Goal: Share content: Share content

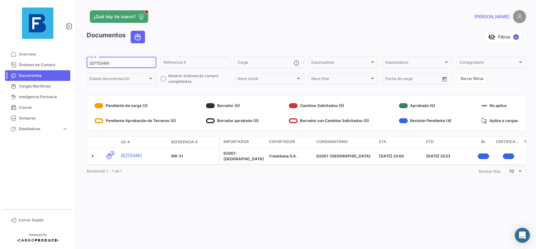
click at [118, 66] on input "257753461" at bounding box center [121, 63] width 64 height 4
drag, startPoint x: 121, startPoint y: 64, endPoint x: 80, endPoint y: 61, distance: 41.6
click at [89, 61] on input "257753461" at bounding box center [121, 63] width 64 height 4
paste input "257354693"
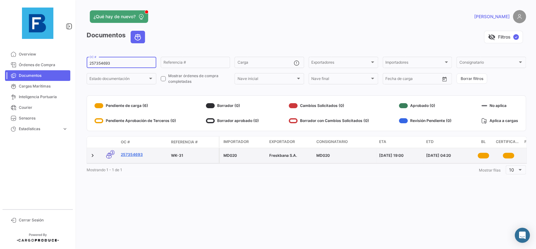
type input "257354693"
click at [142, 156] on link "257354693" at bounding box center [143, 155] width 45 height 6
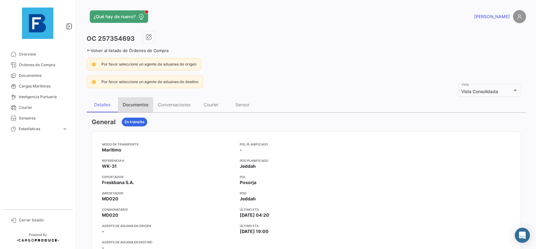
click at [141, 108] on div "Documentos" at bounding box center [135, 104] width 35 height 15
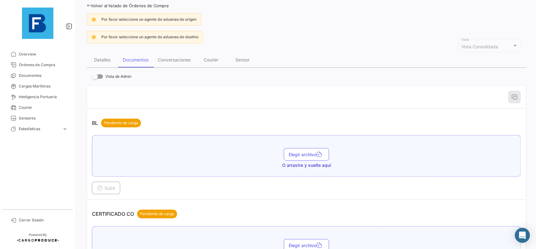
scroll to position [71, 0]
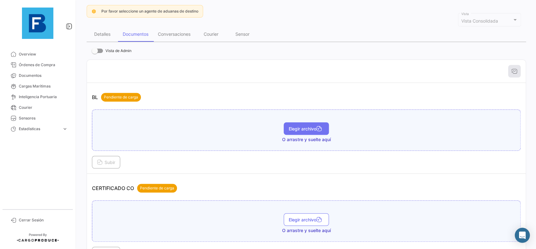
click at [296, 130] on span "Elegir archivo" at bounding box center [306, 128] width 35 height 5
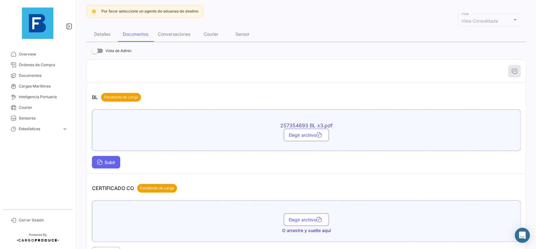
click at [115, 160] on button "Subir" at bounding box center [106, 162] width 28 height 13
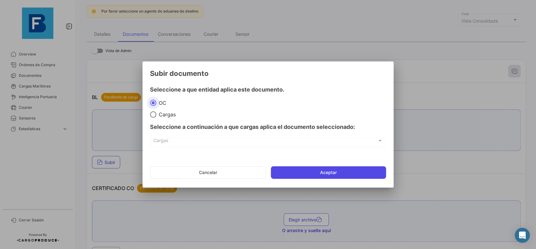
click at [299, 170] on button "Aceptar" at bounding box center [328, 172] width 115 height 13
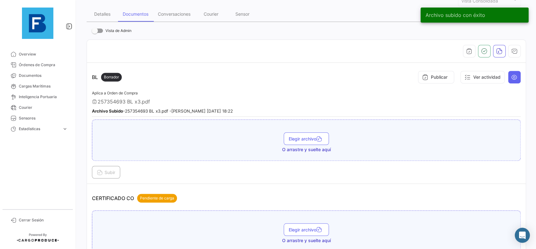
scroll to position [141, 0]
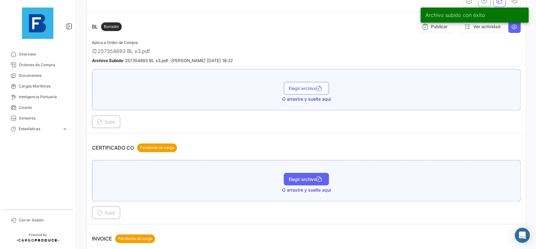
click at [309, 182] on button "Elegir archivo" at bounding box center [306, 179] width 45 height 13
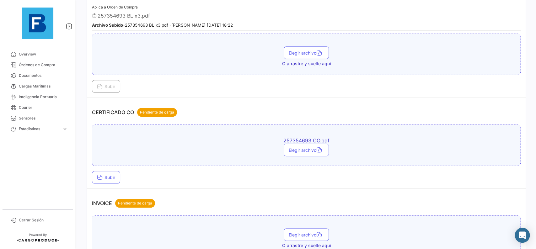
scroll to position [212, 0]
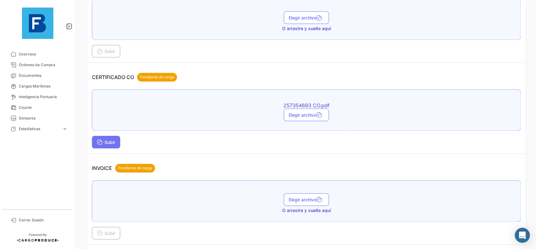
click at [112, 141] on span "Subir" at bounding box center [106, 142] width 18 height 5
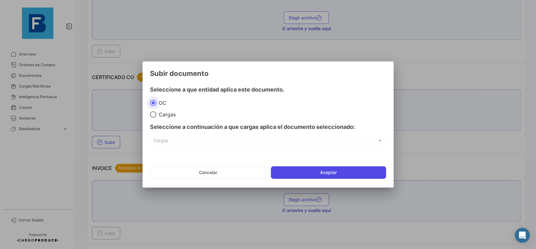
click at [287, 175] on button "Aceptar" at bounding box center [328, 172] width 115 height 13
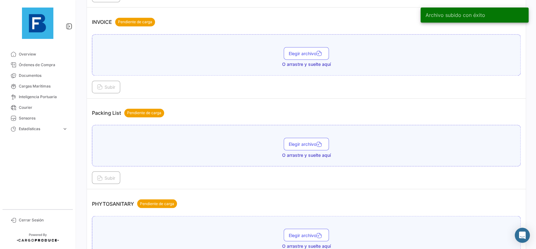
scroll to position [424, 0]
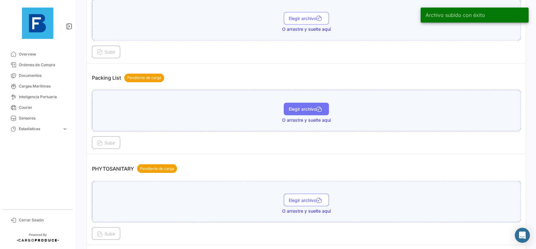
click at [310, 110] on span "Elegir archivo" at bounding box center [306, 108] width 35 height 5
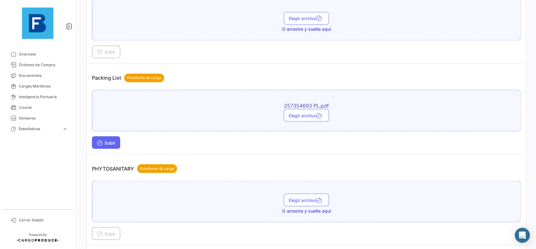
click at [103, 144] on span "Subir" at bounding box center [106, 142] width 18 height 5
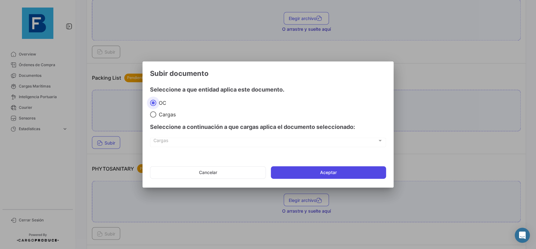
click at [305, 172] on button "Aceptar" at bounding box center [328, 172] width 115 height 13
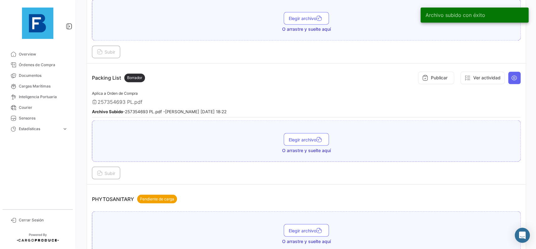
scroll to position [494, 0]
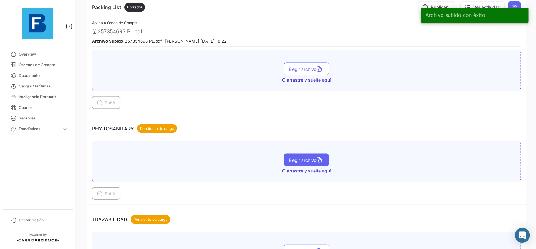
click at [306, 159] on span "Elegir archivo" at bounding box center [306, 159] width 35 height 5
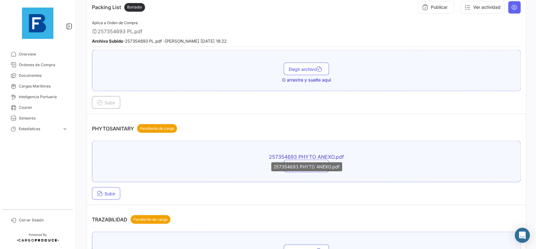
click at [304, 168] on div "257354693 PHYTO ANEXO.pdf" at bounding box center [306, 166] width 71 height 9
drag, startPoint x: 301, startPoint y: 134, endPoint x: 304, endPoint y: 157, distance: 22.8
click at [301, 134] on div "PHYTOSANITARY Pendiente de carga" at bounding box center [306, 128] width 429 height 19
click at [304, 159] on mat-tooltip-component "257354693 PHYTO ANEXO.pdf" at bounding box center [307, 167] width 80 height 18
click at [309, 168] on button "Elegir archivo" at bounding box center [306, 166] width 45 height 13
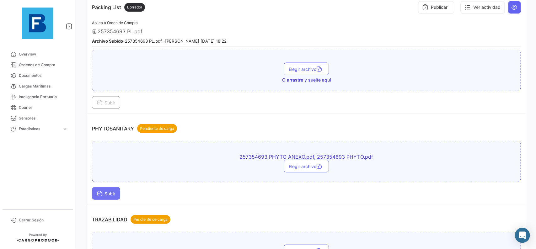
click at [116, 188] on button "Subir" at bounding box center [106, 193] width 28 height 13
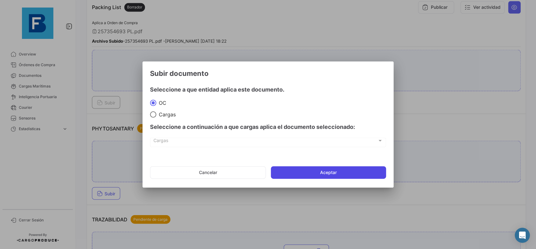
click at [281, 171] on button "Aceptar" at bounding box center [328, 172] width 115 height 13
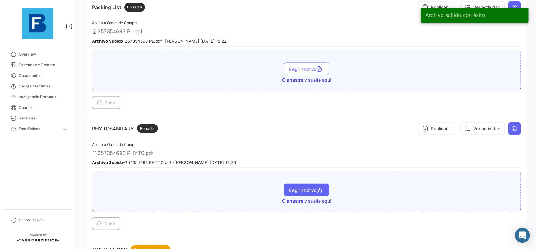
click at [313, 184] on button "Elegir archivo" at bounding box center [306, 190] width 45 height 13
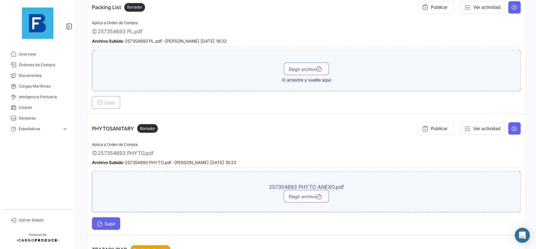
click at [116, 217] on button "Subir" at bounding box center [106, 223] width 28 height 13
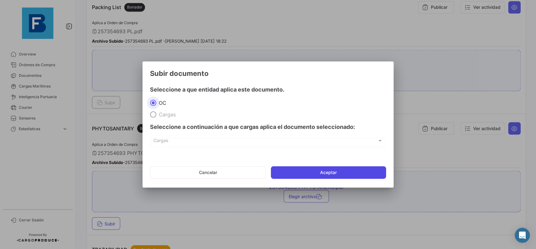
click at [309, 170] on button "Aceptar" at bounding box center [328, 172] width 115 height 13
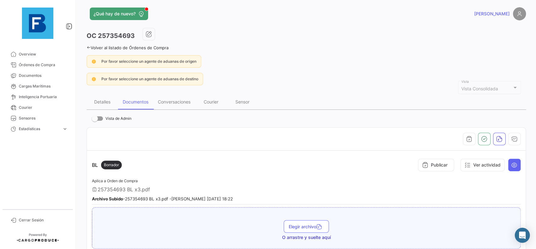
scroll to position [0, 0]
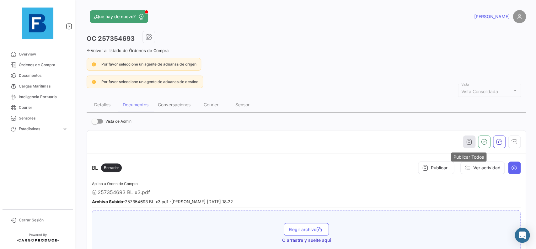
click at [473, 143] on button "button" at bounding box center [469, 142] width 13 height 13
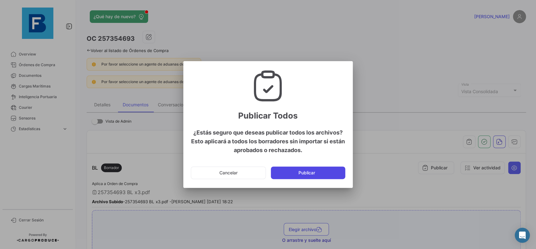
click at [334, 168] on button "Publicar" at bounding box center [308, 173] width 74 height 13
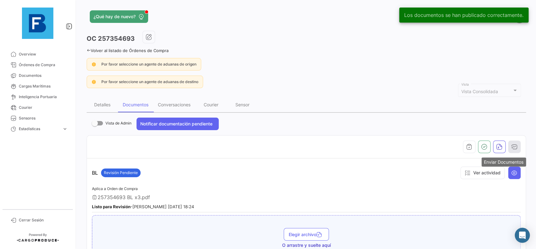
click at [514, 151] on button "button" at bounding box center [514, 147] width 13 height 13
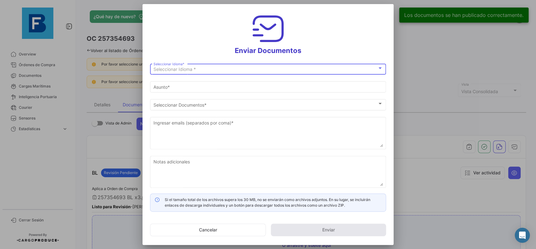
click at [273, 68] on div "Seleccionar Idioma *" at bounding box center [265, 69] width 224 height 5
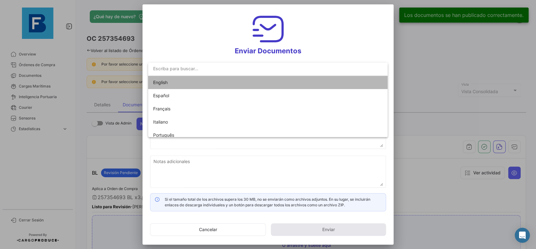
click at [251, 80] on mat-option "English" at bounding box center [267, 82] width 239 height 13
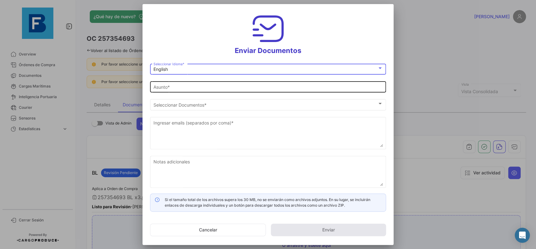
type input "[PERSON_NAME] has shared the documents of PO # 257354693 with you"
click at [209, 91] on div "[PERSON_NAME] has shared the documents of PO # 257354693 with you [PERSON_NAME]…" at bounding box center [267, 86] width 229 height 12
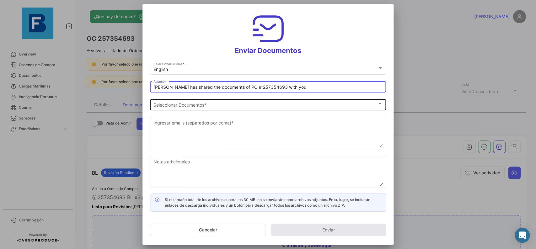
click at [209, 110] on div "Seleccionar Documentos Seleccionar Documentos *" at bounding box center [267, 104] width 229 height 12
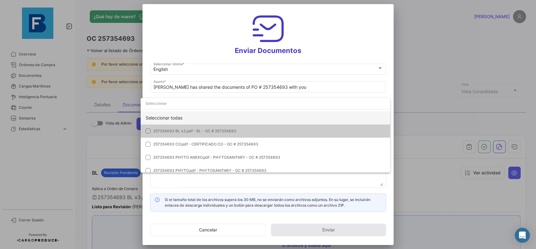
click at [293, 116] on div "Seleccionar todas" at bounding box center [266, 117] width 250 height 13
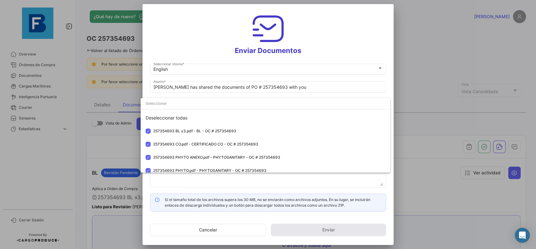
click at [390, 89] on div at bounding box center [268, 124] width 536 height 249
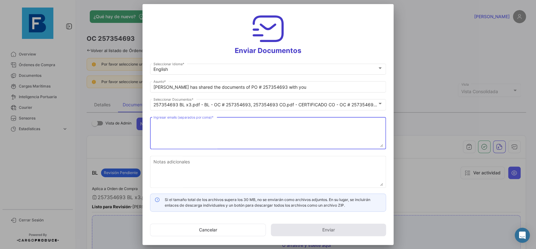
click at [246, 128] on textarea "Ingresar emails (separados por coma) *" at bounding box center [267, 134] width 229 height 28
paste textarea "[EMAIL_ADDRESS][DOMAIN_NAME],[EMAIL_ADDRESS][DOMAIN_NAME],[PERSON_NAME][EMAIL_A…"
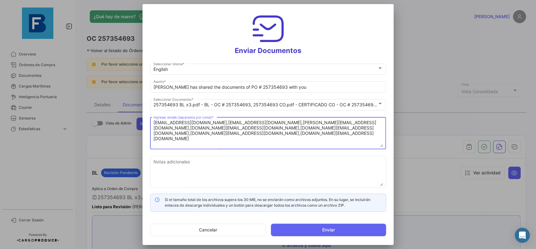
type textarea "[EMAIL_ADDRESS][DOMAIN_NAME],[EMAIL_ADDRESS][DOMAIN_NAME],[PERSON_NAME][EMAIL_A…"
click at [313, 229] on button "Enviar" at bounding box center [328, 230] width 115 height 13
